Goal: Navigation & Orientation: Find specific page/section

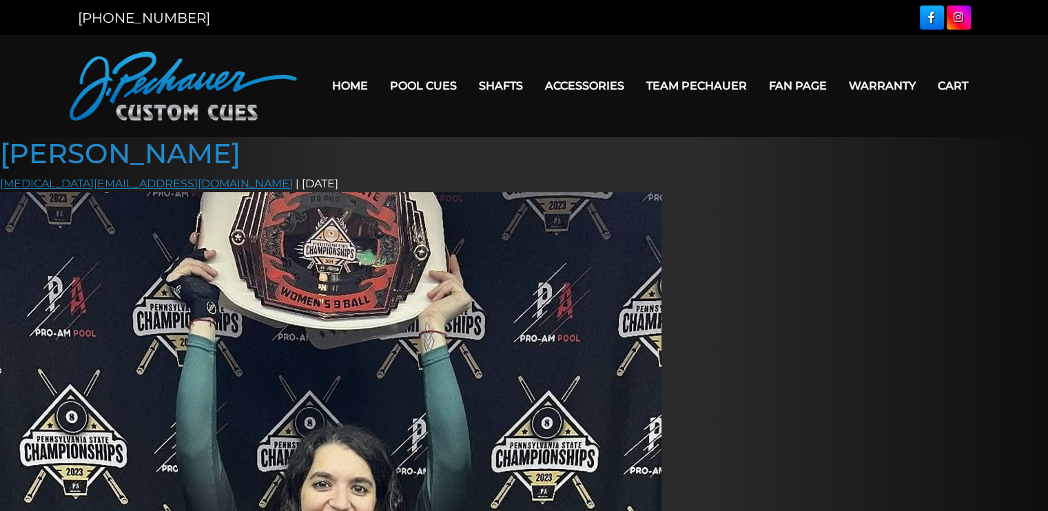
click at [68, 189] on link "[MEDICAL_DATA][EMAIL_ADDRESS][DOMAIN_NAME]" at bounding box center [146, 183] width 293 height 13
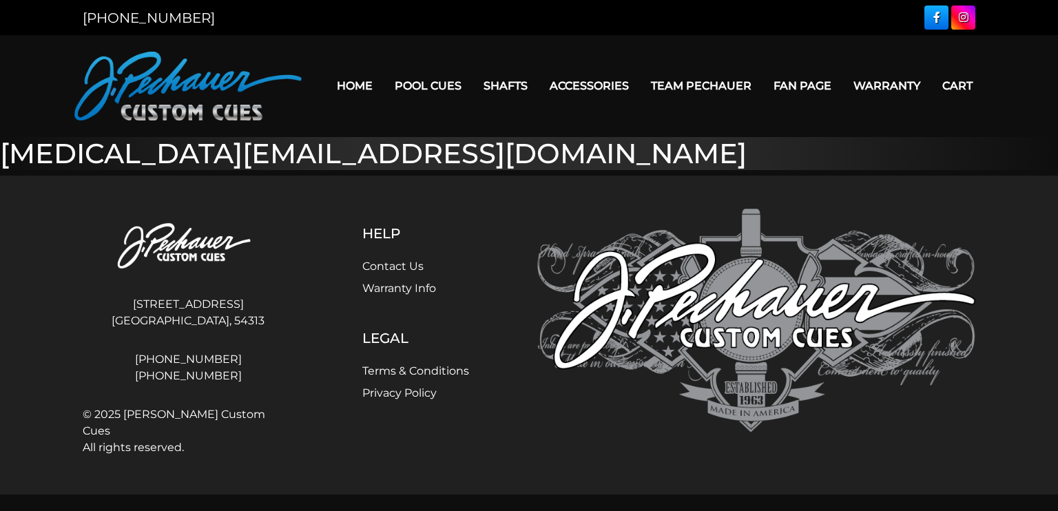
click at [340, 84] on link "Home" at bounding box center [355, 85] width 58 height 35
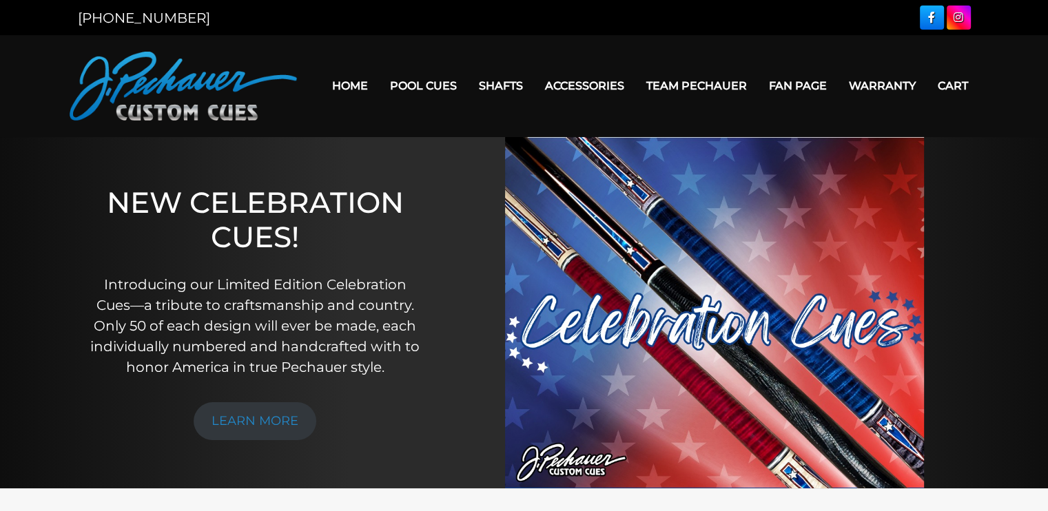
click at [666, 84] on link "Team Pechauer" at bounding box center [696, 85] width 123 height 35
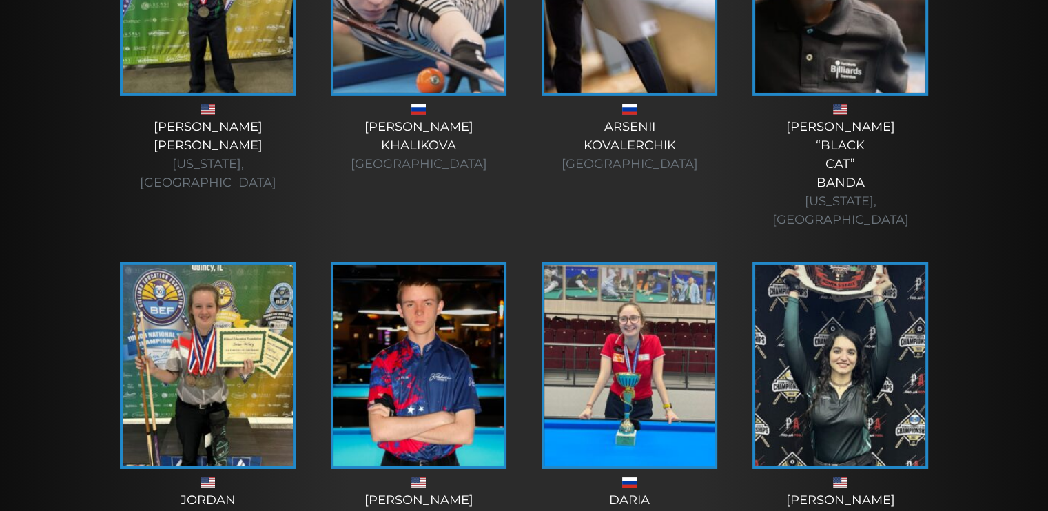
scroll to position [4591, 0]
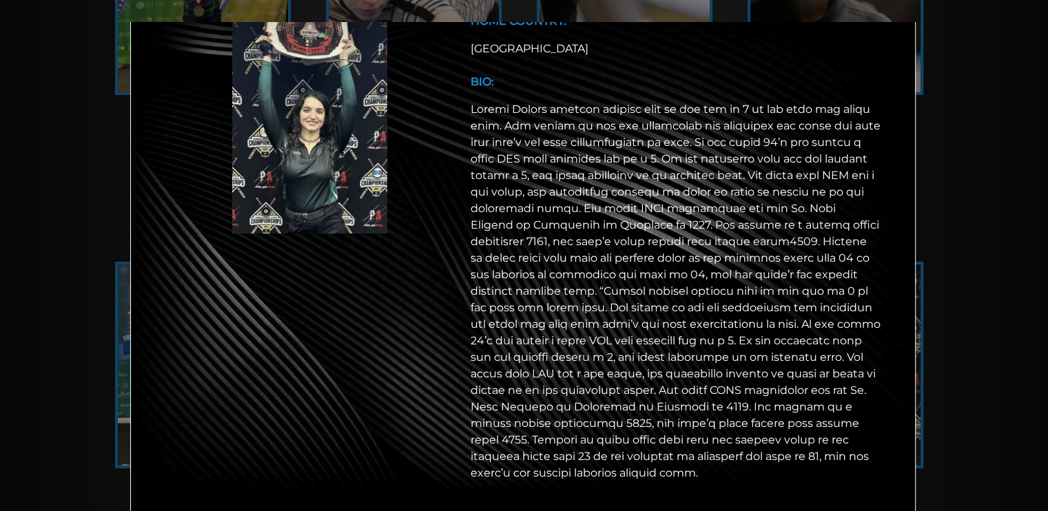
scroll to position [122, 0]
